Goal: Task Accomplishment & Management: Complete application form

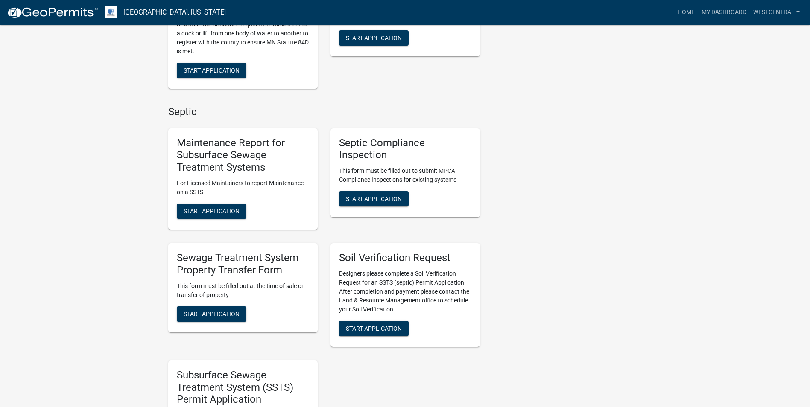
scroll to position [299, 0]
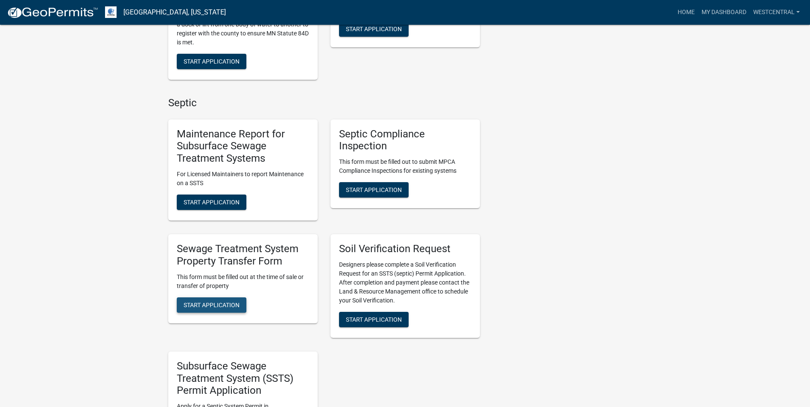
click at [216, 303] on span "Start Application" at bounding box center [212, 304] width 56 height 7
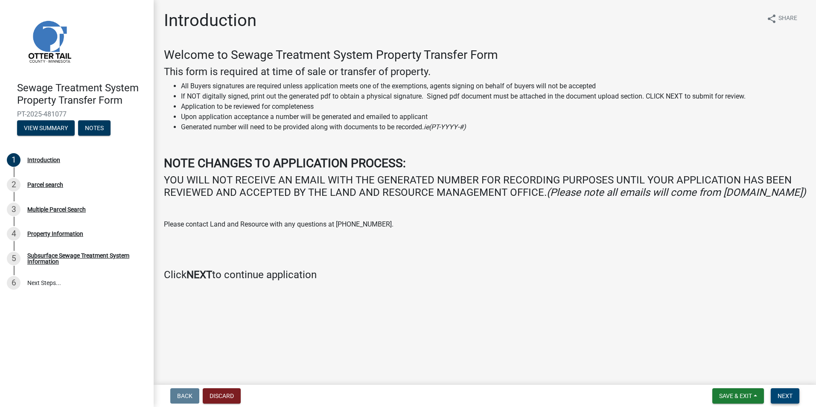
click at [795, 396] on button "Next" at bounding box center [785, 395] width 29 height 15
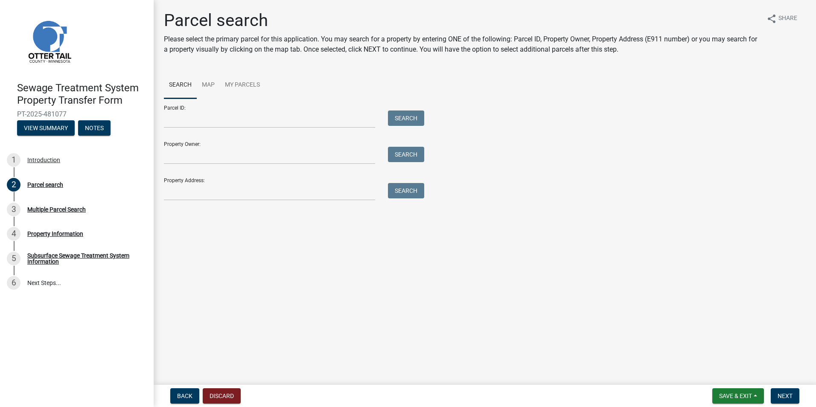
click at [163, 114] on div at bounding box center [269, 119] width 224 height 17
click at [195, 120] on input "Parcel ID:" at bounding box center [269, 119] width 211 height 17
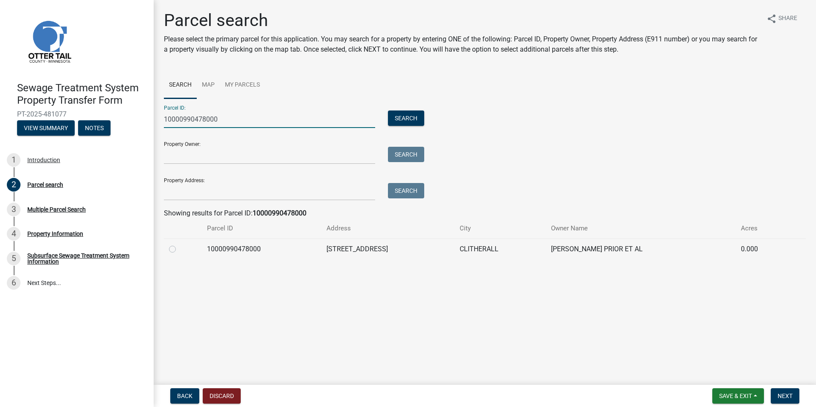
type input "10000990478000"
click at [179, 244] on label at bounding box center [179, 244] width 0 height 0
click at [179, 248] on input "radio" at bounding box center [182, 247] width 6 height 6
radio input "true"
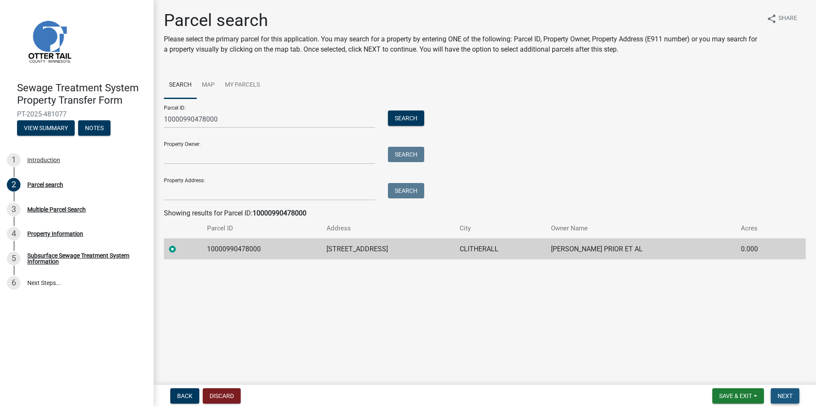
click at [787, 395] on span "Next" at bounding box center [785, 396] width 15 height 7
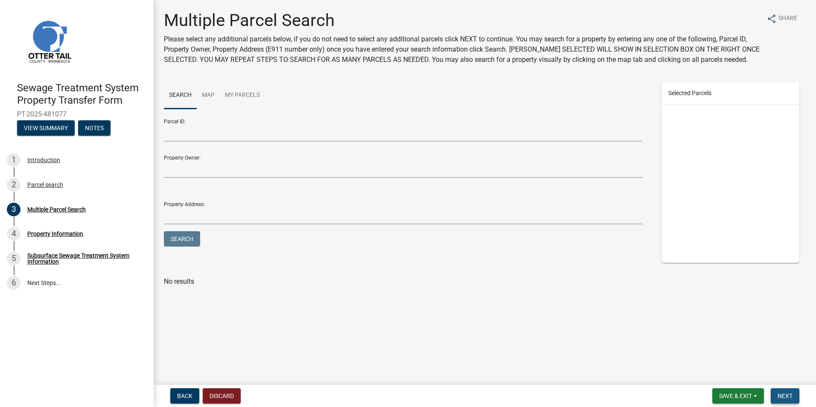
click at [786, 400] on button "Next" at bounding box center [785, 395] width 29 height 15
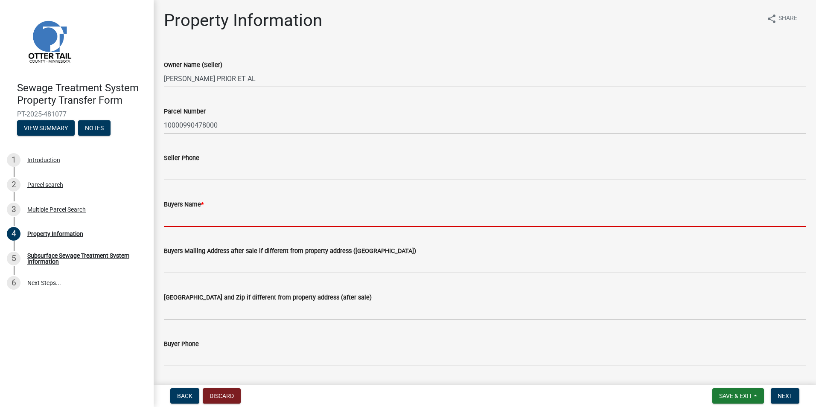
click at [197, 220] on input "Buyers Name *" at bounding box center [485, 218] width 642 height 17
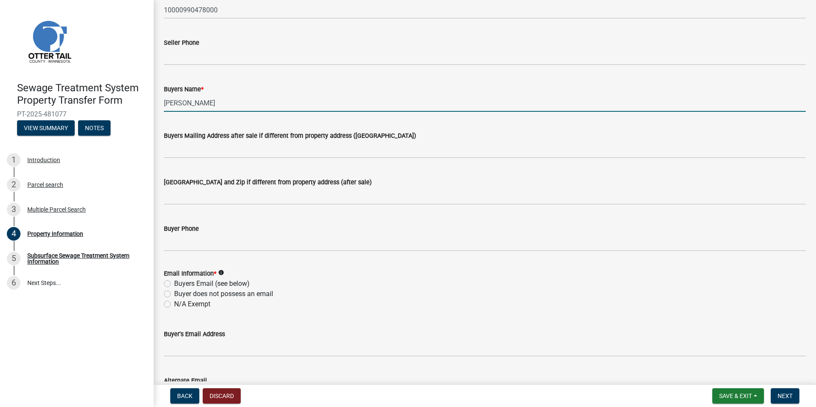
scroll to position [171, 0]
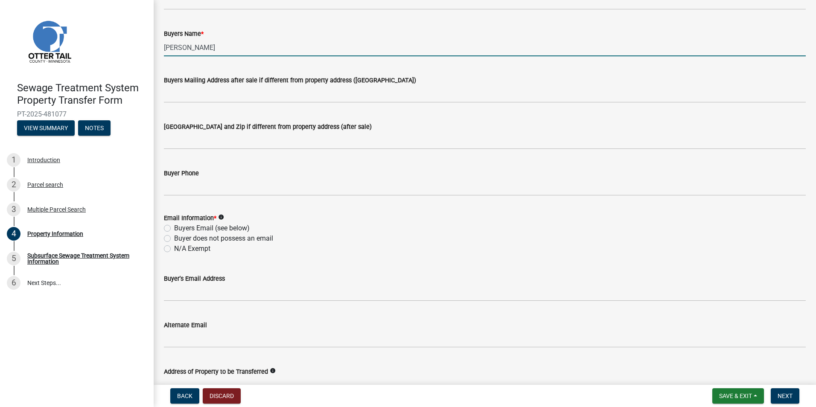
type input "[PERSON_NAME]"
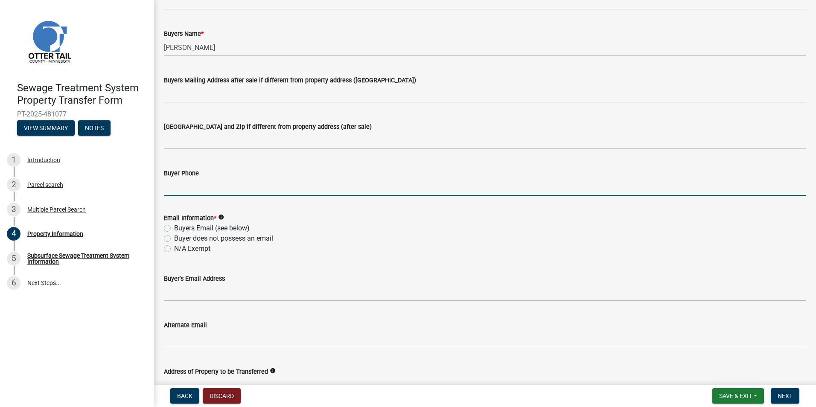
click at [176, 186] on input "Buyer Phone" at bounding box center [485, 186] width 642 height 17
type input "[PHONE_NUMBER]"
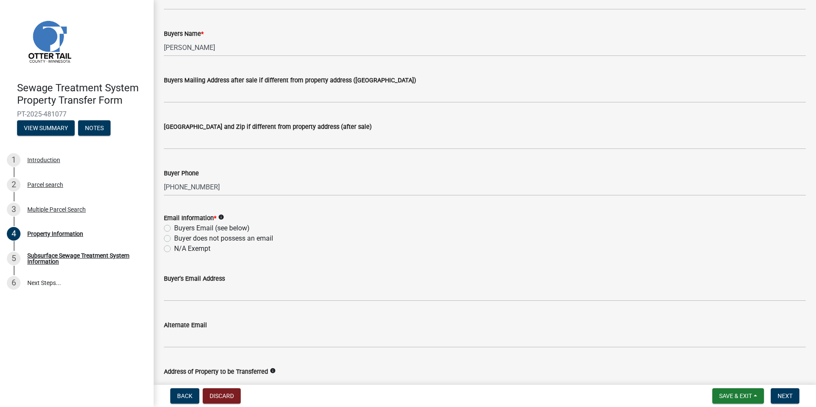
click at [174, 230] on label "Buyers Email (see below)" at bounding box center [212, 228] width 76 height 10
click at [174, 229] on input "Buyers Email (see below)" at bounding box center [177, 226] width 6 height 6
radio input "true"
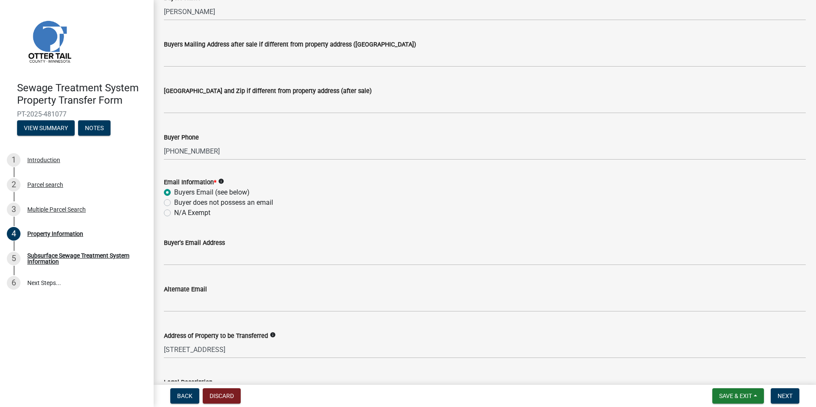
scroll to position [256, 0]
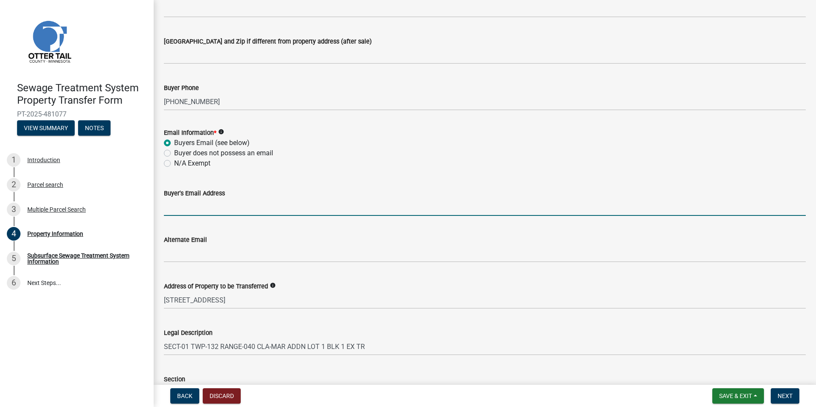
drag, startPoint x: 166, startPoint y: 210, endPoint x: 474, endPoint y: 245, distance: 309.7
click at [166, 210] on input "Buyer's Email Address" at bounding box center [485, 206] width 642 height 17
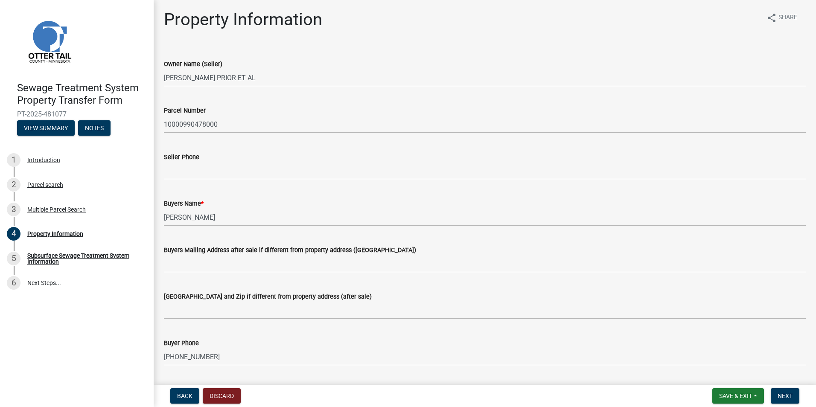
scroll to position [0, 0]
type input "sm3buchhdz"
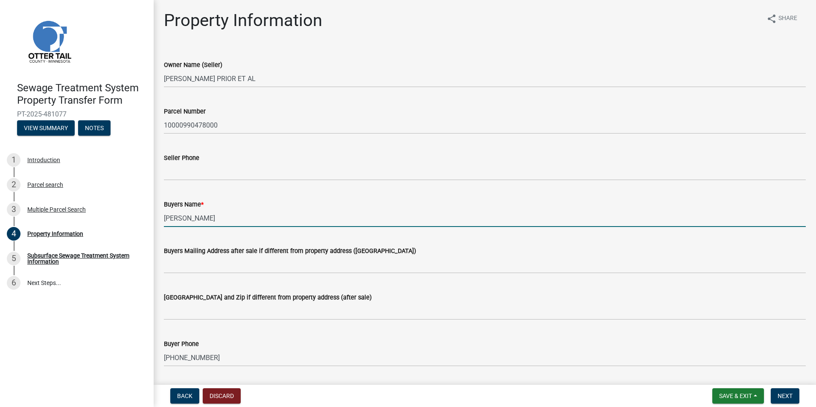
drag, startPoint x: 204, startPoint y: 218, endPoint x: 216, endPoint y: 216, distance: 12.6
click at [205, 217] on input "[PERSON_NAME]" at bounding box center [485, 218] width 642 height 17
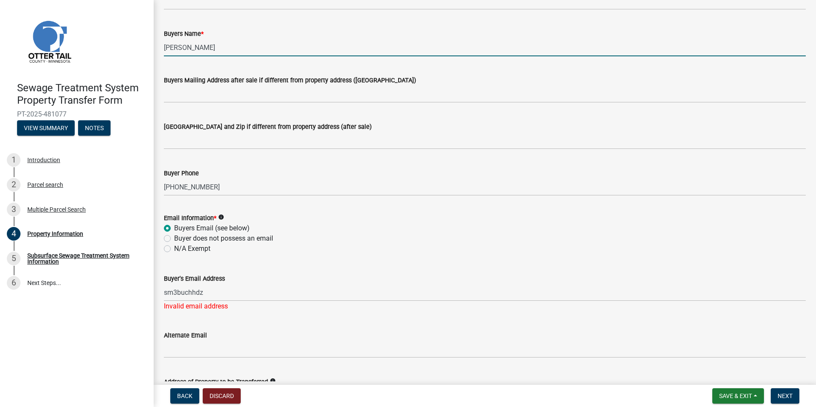
scroll to position [213, 0]
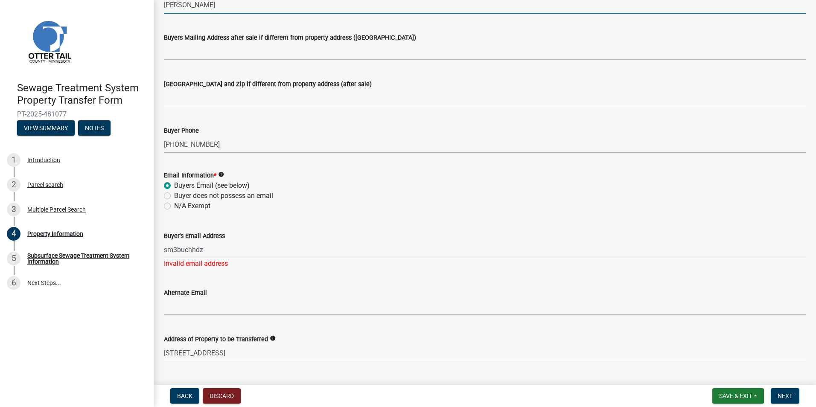
type input "[PERSON_NAME]"
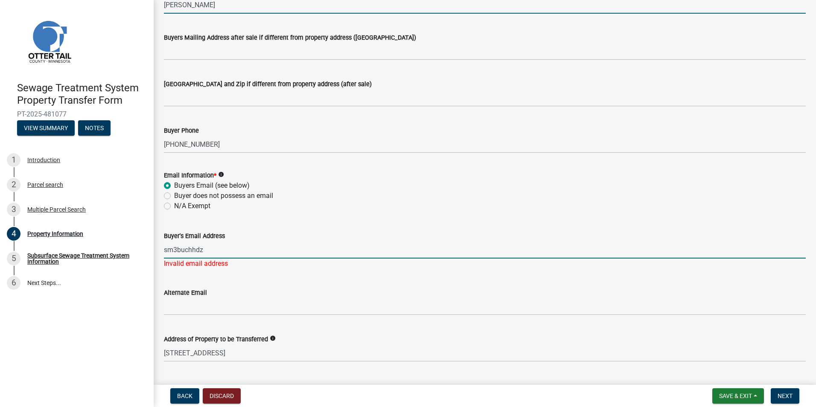
click at [207, 254] on input "sm3buchhdz" at bounding box center [485, 249] width 642 height 17
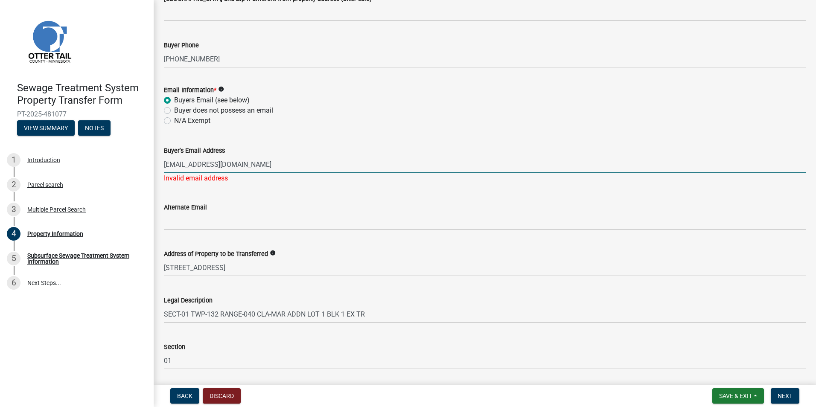
scroll to position [374, 0]
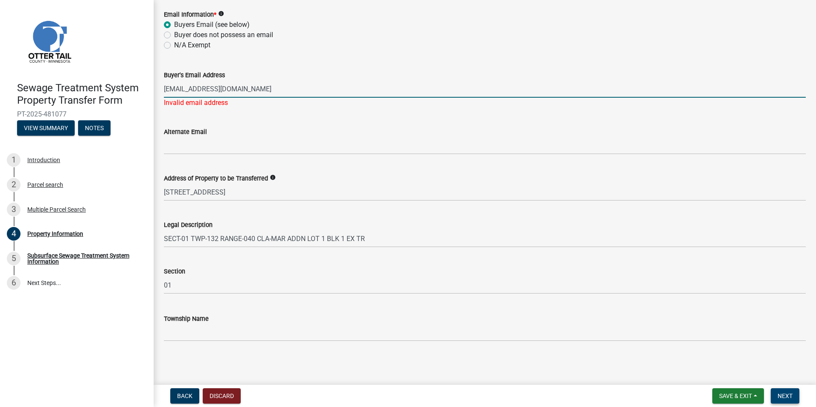
type input "[EMAIL_ADDRESS][DOMAIN_NAME]"
click at [789, 393] on span "Next" at bounding box center [785, 396] width 15 height 7
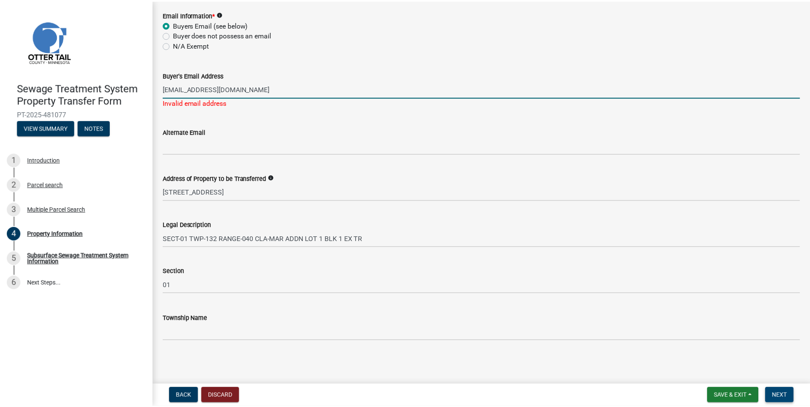
scroll to position [0, 0]
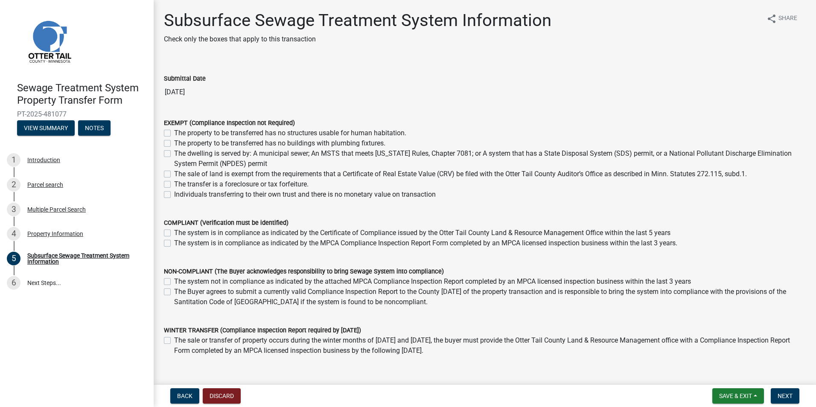
click at [174, 244] on label "The system is in compliance as indicated by the MPCA Compliance Inspection Repo…" at bounding box center [425, 243] width 503 height 10
click at [174, 244] on input "The system is in compliance as indicated by the MPCA Compliance Inspection Repo…" at bounding box center [177, 241] width 6 height 6
checkbox input "true"
checkbox input "false"
checkbox input "true"
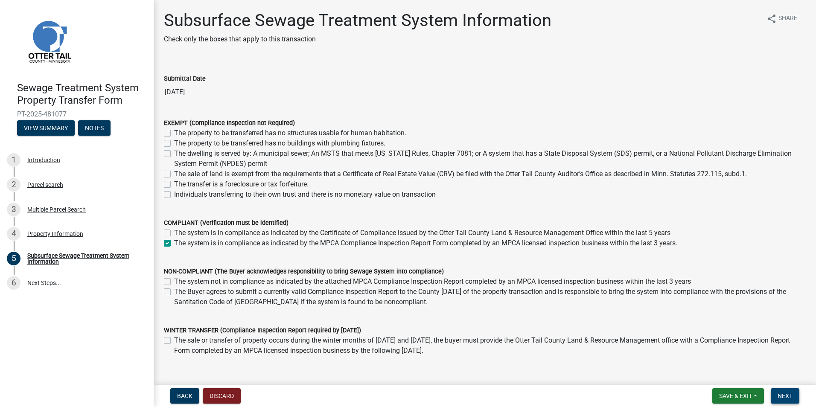
click at [788, 394] on span "Next" at bounding box center [785, 396] width 15 height 7
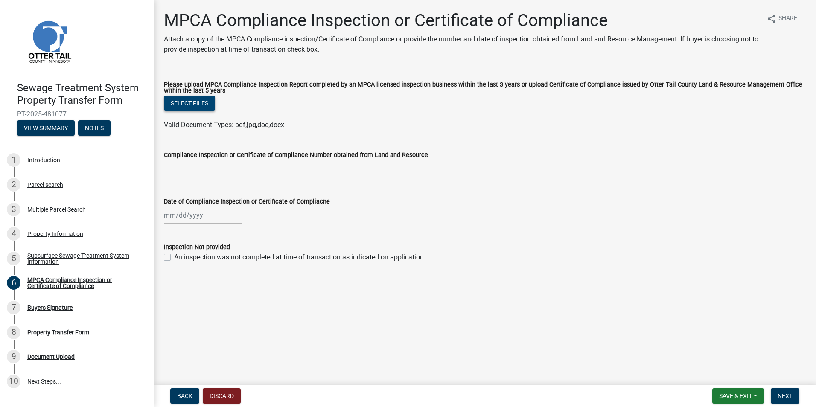
click at [175, 104] on button "Select files" at bounding box center [189, 103] width 51 height 15
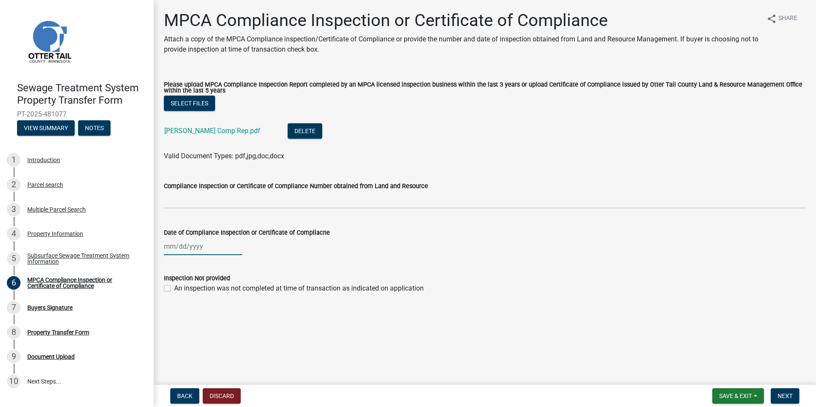
click at [181, 243] on div at bounding box center [203, 246] width 78 height 17
select select "9"
select select "2025"
click at [172, 267] on span "Previous month" at bounding box center [172, 264] width 6 height 6
select select "8"
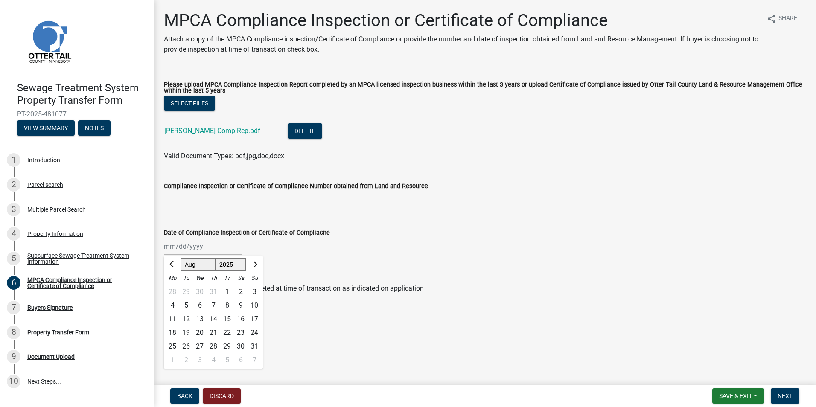
click at [252, 333] on div "24" at bounding box center [255, 333] width 14 height 14
type input "[DATE]"
drag, startPoint x: 784, startPoint y: 394, endPoint x: 704, endPoint y: 368, distance: 83.9
click at [785, 394] on span "Next" at bounding box center [785, 396] width 15 height 7
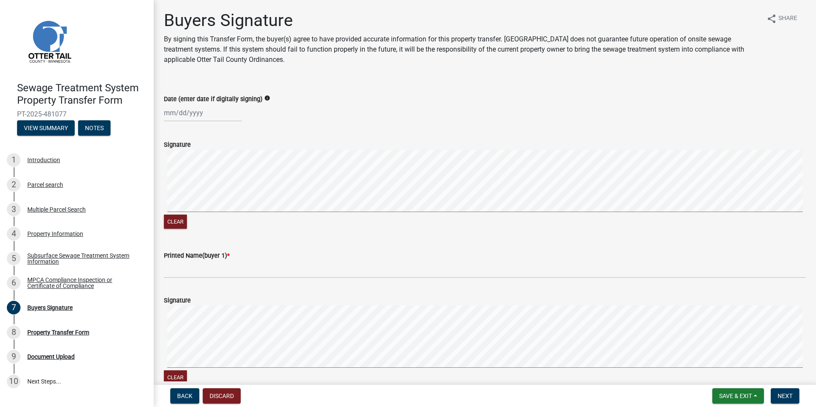
click at [169, 111] on div at bounding box center [203, 112] width 78 height 17
select select "9"
select select "2025"
click at [171, 198] on div "22" at bounding box center [173, 199] width 14 height 14
type input "[DATE]"
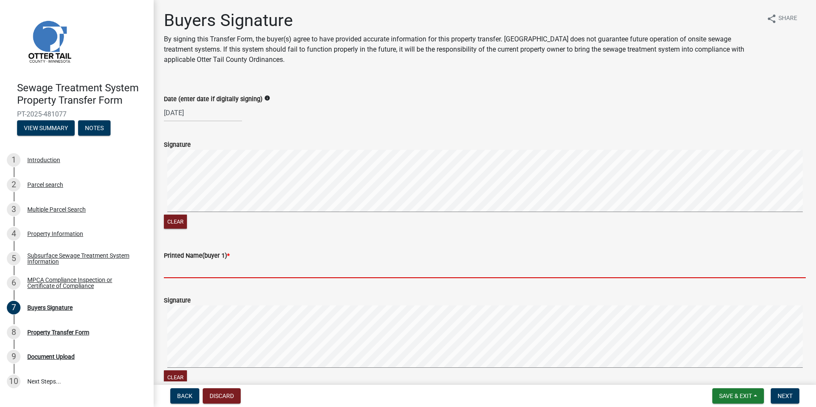
drag, startPoint x: 176, startPoint y: 269, endPoint x: 447, endPoint y: 275, distance: 271.0
click at [176, 270] on input "Printed Name(buyer 1) *" at bounding box center [485, 269] width 642 height 17
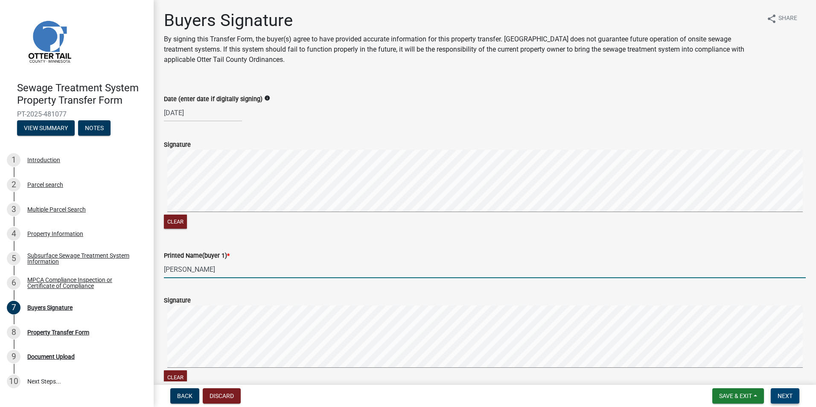
type input "[PERSON_NAME]"
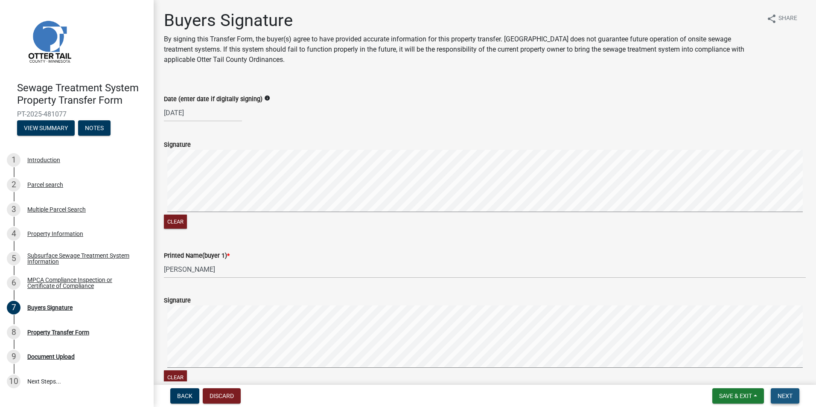
drag, startPoint x: 786, startPoint y: 395, endPoint x: 655, endPoint y: 253, distance: 193.3
click at [786, 394] on span "Next" at bounding box center [785, 396] width 15 height 7
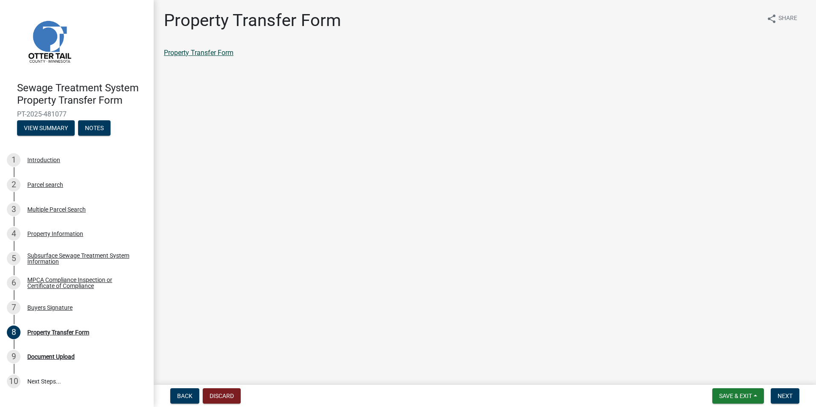
click at [187, 52] on link "Property Transfer Form" at bounding box center [199, 53] width 70 height 8
click at [787, 390] on button "Next" at bounding box center [785, 395] width 29 height 15
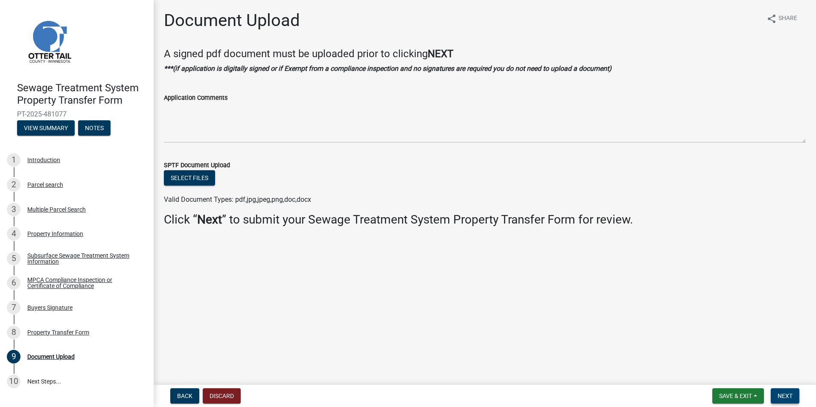
click at [785, 393] on span "Next" at bounding box center [785, 396] width 15 height 7
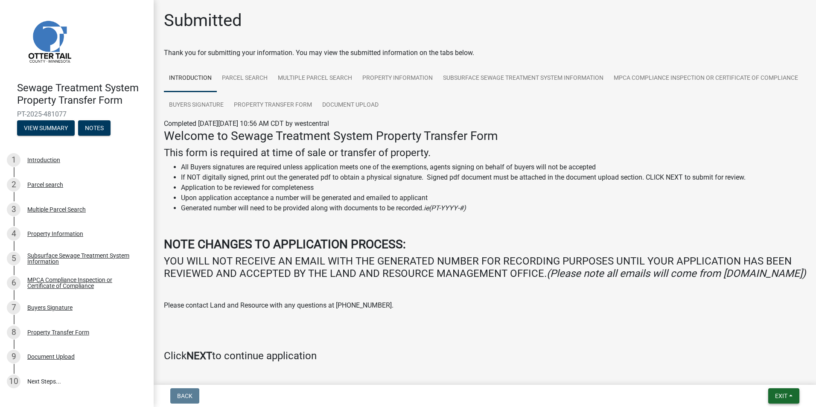
click at [774, 398] on button "Exit" at bounding box center [783, 395] width 31 height 15
drag, startPoint x: 756, startPoint y: 372, endPoint x: 741, endPoint y: 376, distance: 15.5
click at [756, 373] on button "Save & Exit" at bounding box center [765, 374] width 68 height 20
